Goal: Task Accomplishment & Management: Manage account settings

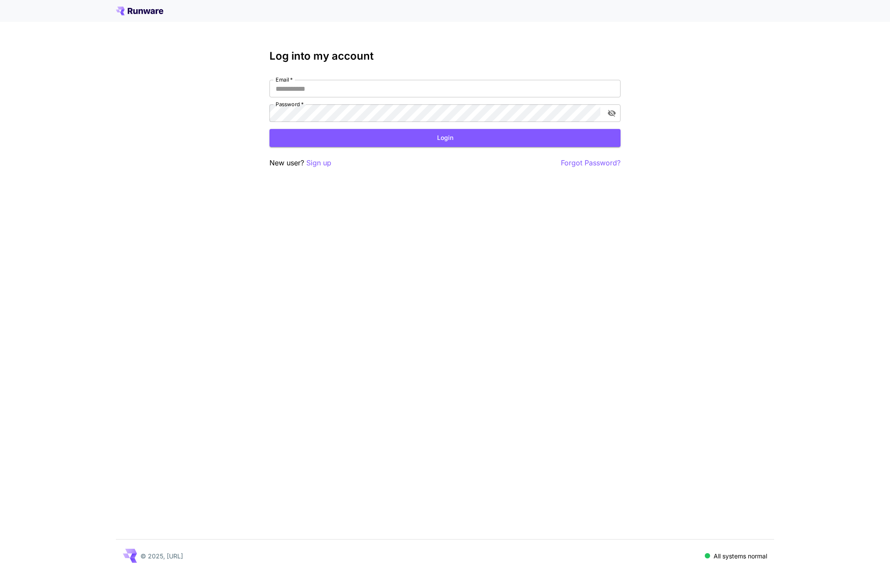
click at [341, 78] on div "Log into my account Email   * Email   * Password   * Password   * Login New use…" at bounding box center [445, 109] width 351 height 119
click at [344, 91] on input "Email   *" at bounding box center [445, 89] width 351 height 18
click at [618, 110] on button "toggle password visibility" at bounding box center [612, 113] width 16 height 16
click button "Login" at bounding box center [445, 138] width 351 height 18
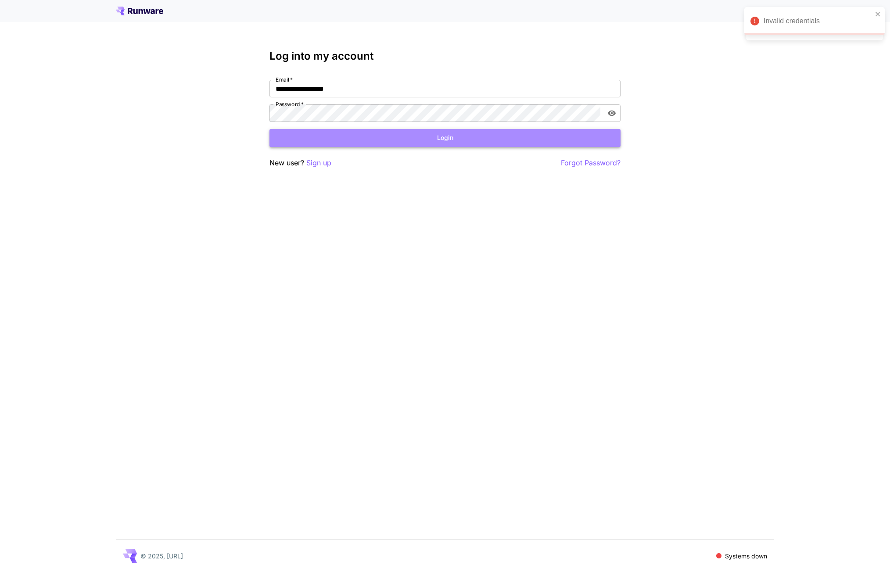
click at [479, 133] on button "Login" at bounding box center [445, 138] width 351 height 18
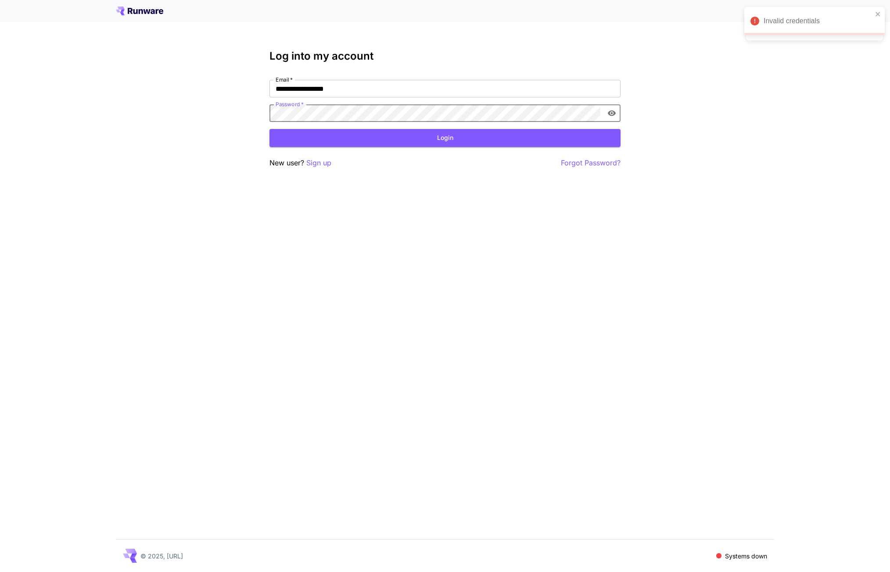
click button "Login" at bounding box center [445, 138] width 351 height 18
click at [439, 131] on button "Login" at bounding box center [445, 138] width 351 height 18
drag, startPoint x: 382, startPoint y: 90, endPoint x: 406, endPoint y: 94, distance: 24.0
click at [383, 90] on input "**********" at bounding box center [445, 89] width 351 height 18
type input "**********"
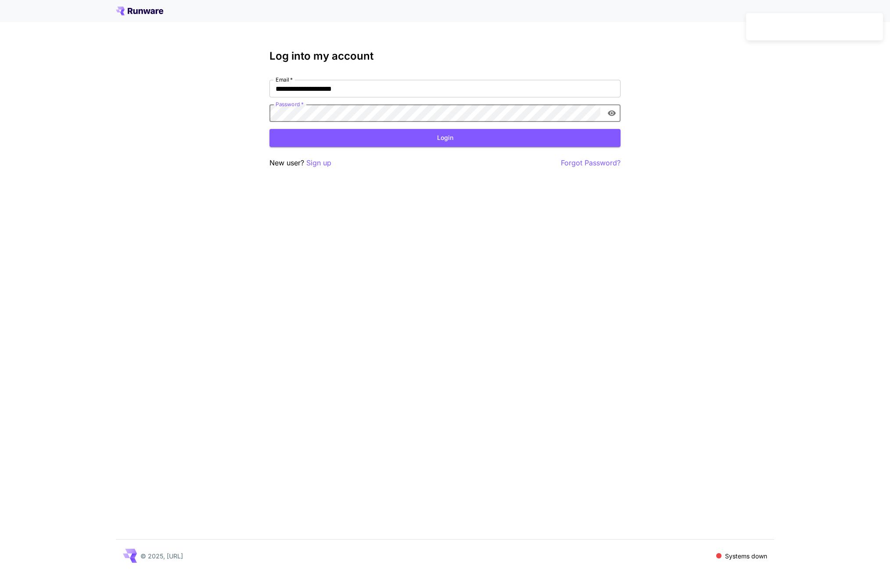
click at [446, 139] on button "Login" at bounding box center [445, 138] width 351 height 18
click at [436, 139] on button "Login" at bounding box center [445, 138] width 351 height 18
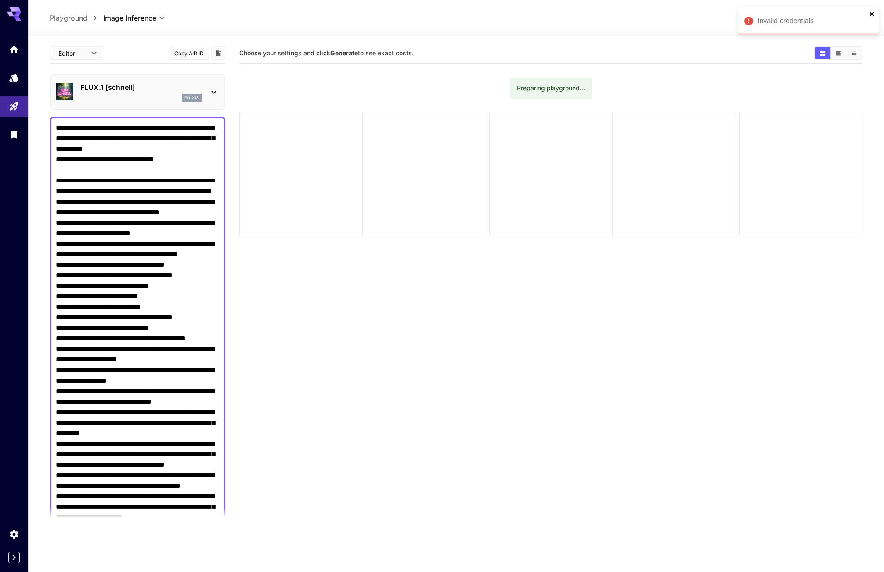
click at [875, 11] on div "Invalid credentials" at bounding box center [808, 21] width 140 height 28
click at [871, 12] on icon "close" at bounding box center [872, 14] width 6 height 7
